Goal: Navigation & Orientation: Find specific page/section

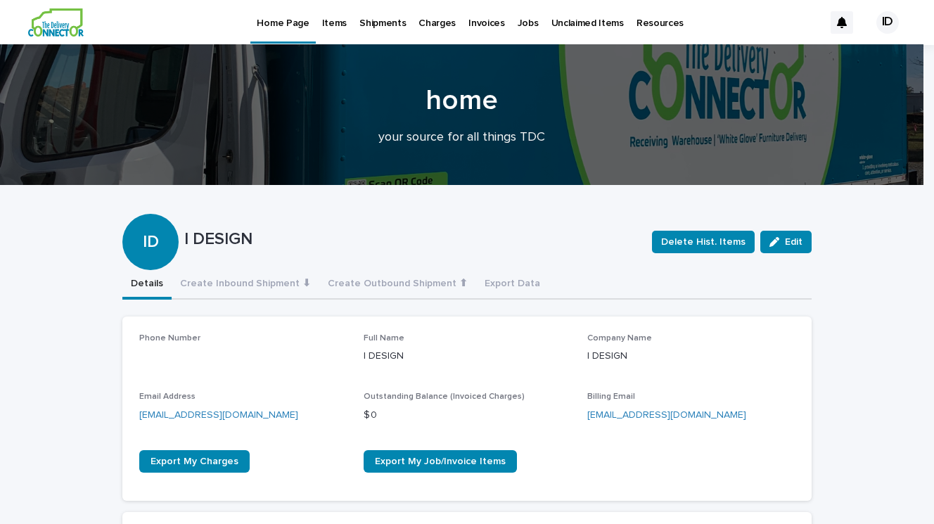
click at [341, 24] on p "Items" at bounding box center [334, 15] width 25 height 30
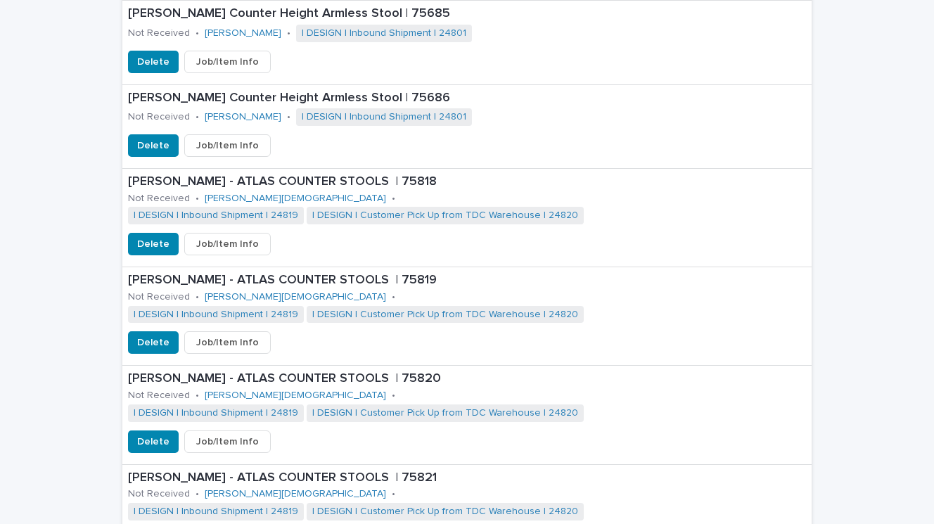
scroll to position [883, 0]
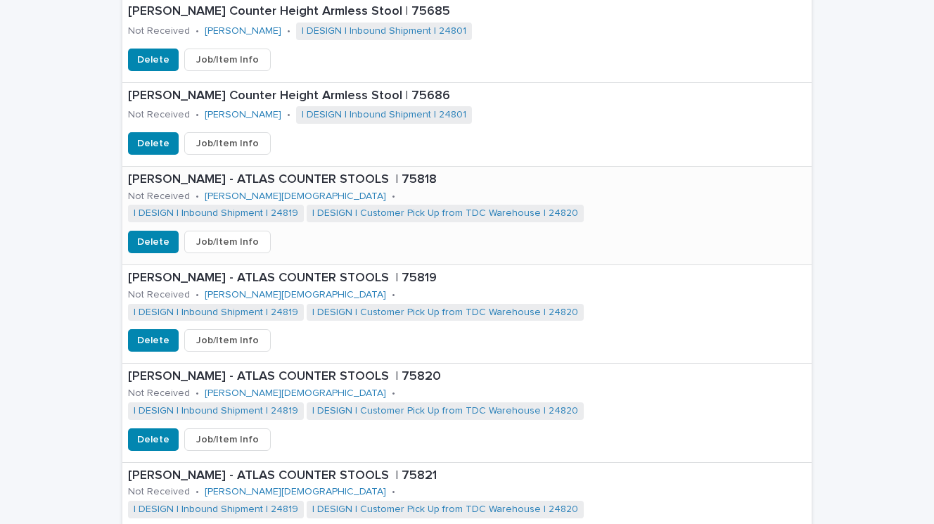
click at [228, 235] on span "Job/Item Info" at bounding box center [227, 242] width 63 height 14
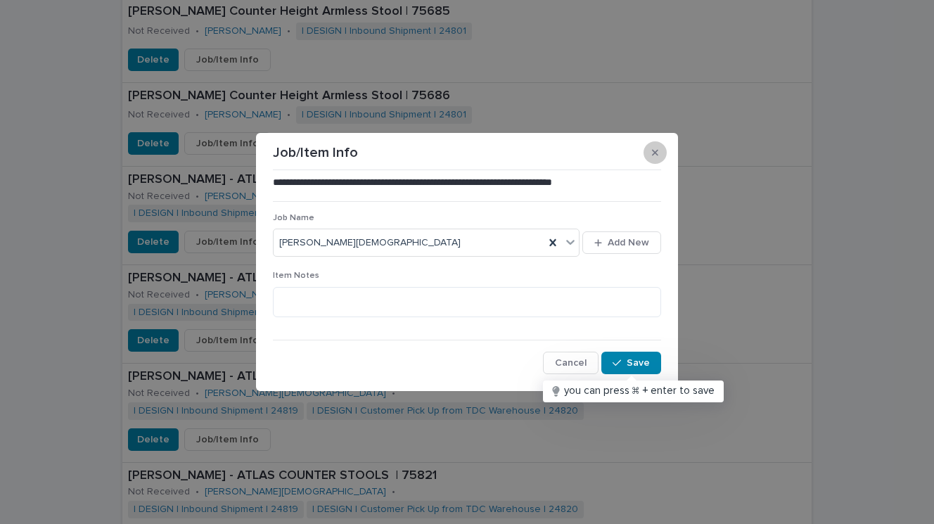
click at [658, 155] on button "button" at bounding box center [655, 152] width 23 height 23
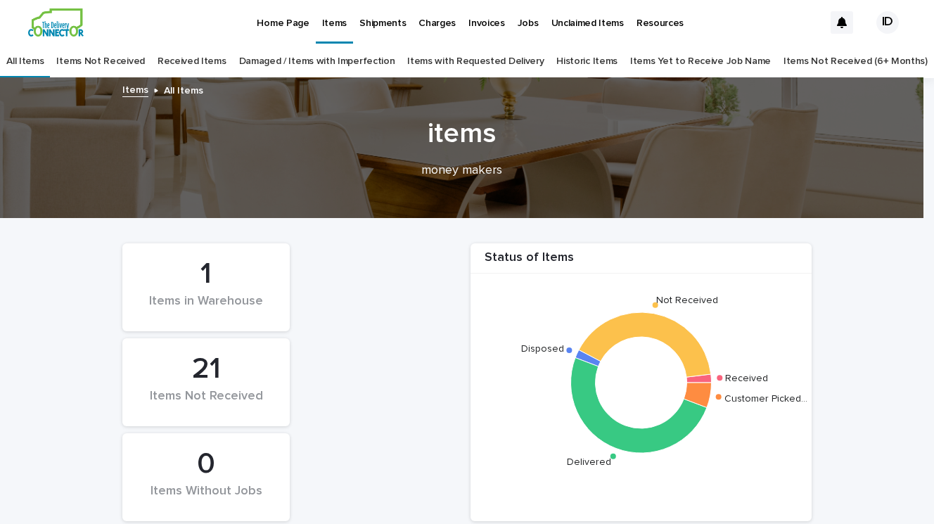
scroll to position [0, 0]
click at [523, 22] on p "Jobs" at bounding box center [528, 15] width 21 height 30
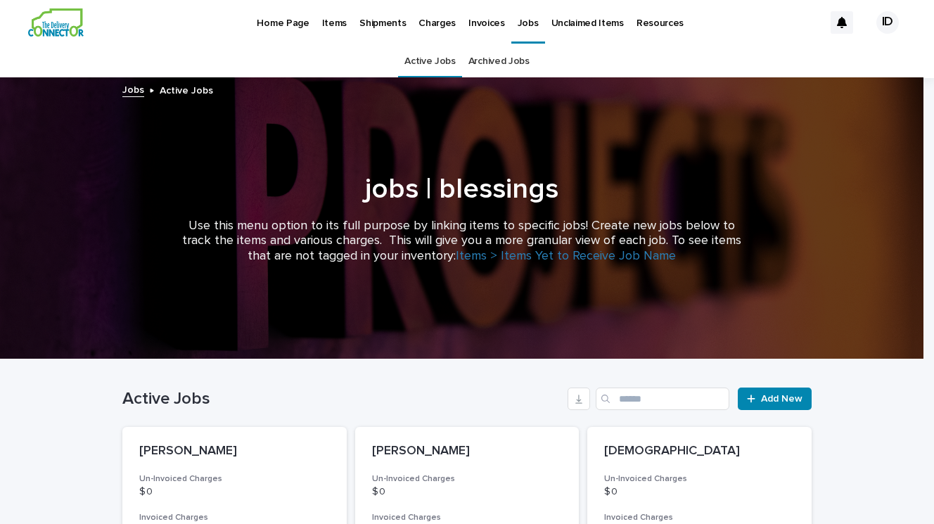
click at [427, 25] on p "Charges" at bounding box center [437, 15] width 37 height 30
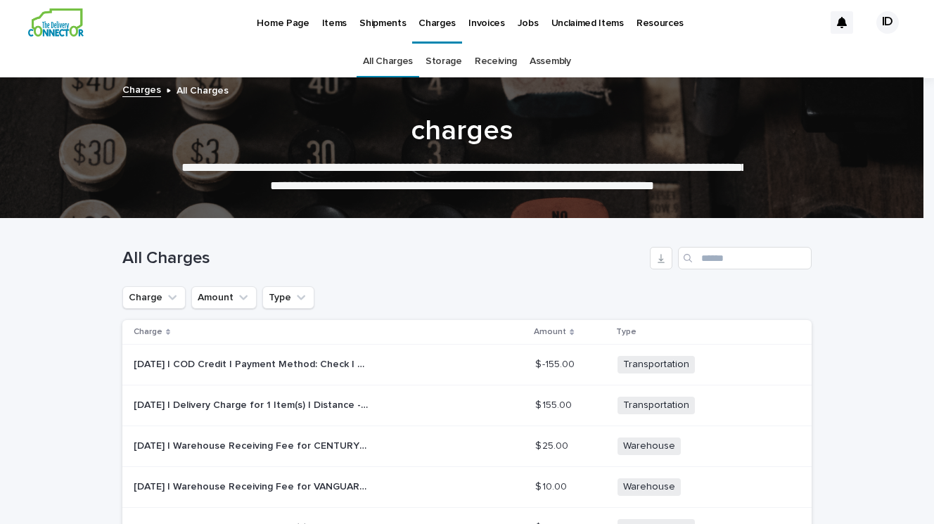
click at [488, 62] on link "Receiving" at bounding box center [496, 61] width 42 height 33
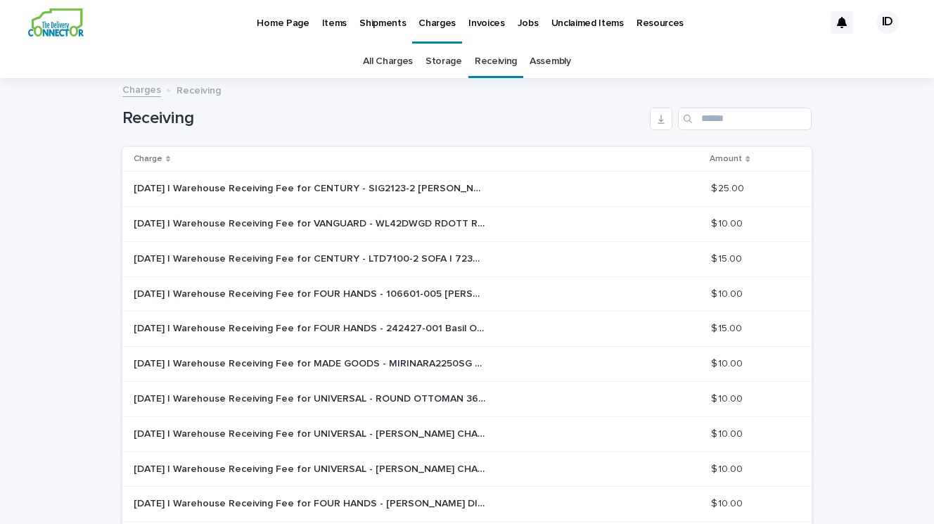
click at [298, 30] on link "Home Page" at bounding box center [282, 22] width 65 height 44
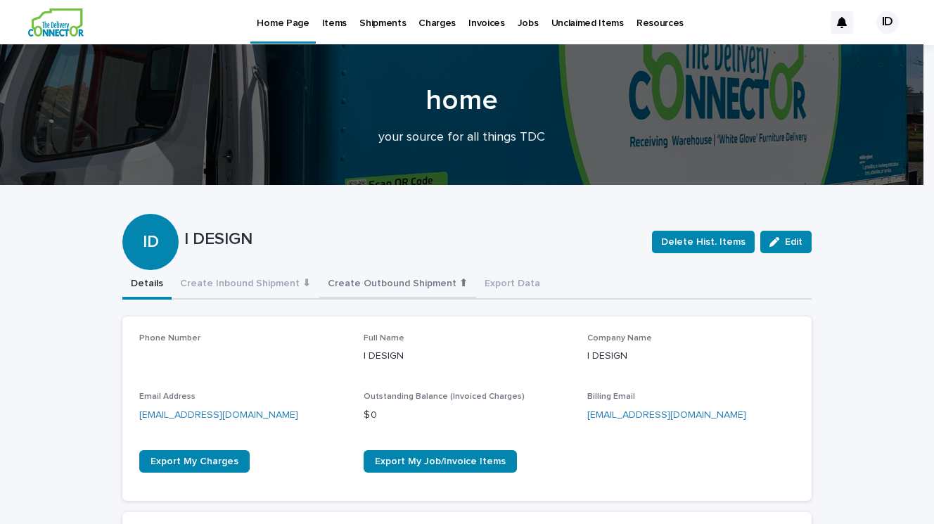
click at [413, 282] on button "Create Outbound Shipment ⬆" at bounding box center [397, 285] width 157 height 30
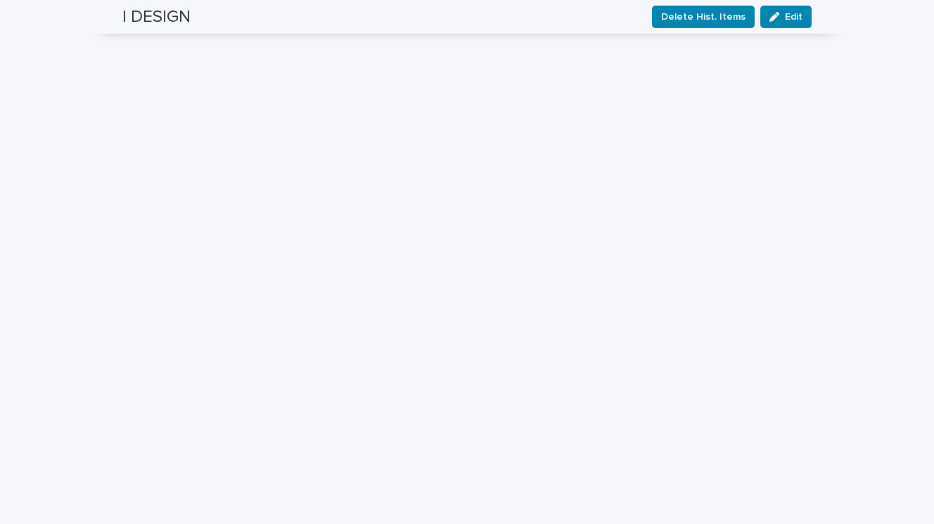
scroll to position [1320, 0]
